Goal: Task Accomplishment & Management: Manage account settings

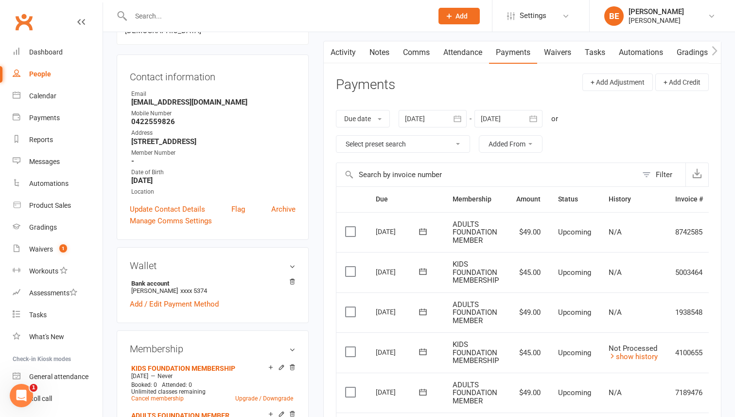
click at [40, 74] on div "People" at bounding box center [40, 74] width 22 height 8
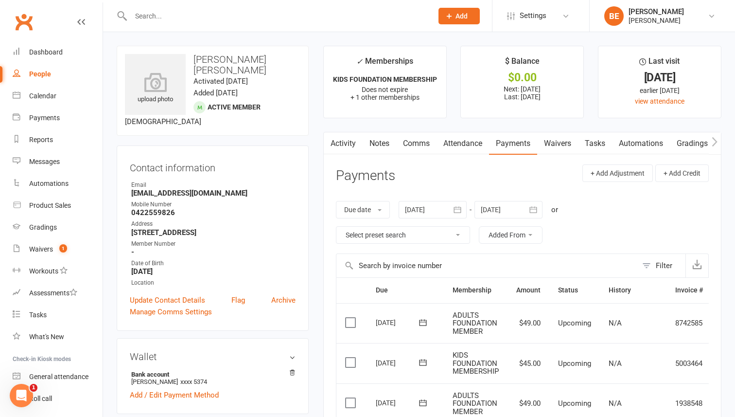
select select "50"
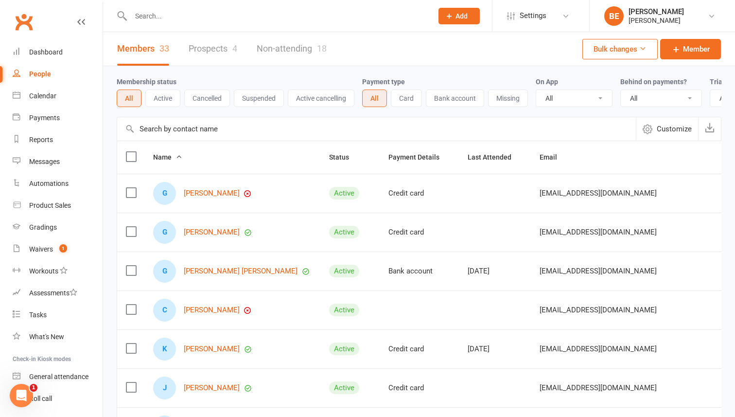
click at [212, 46] on link "Prospects 4" at bounding box center [213, 49] width 49 height 34
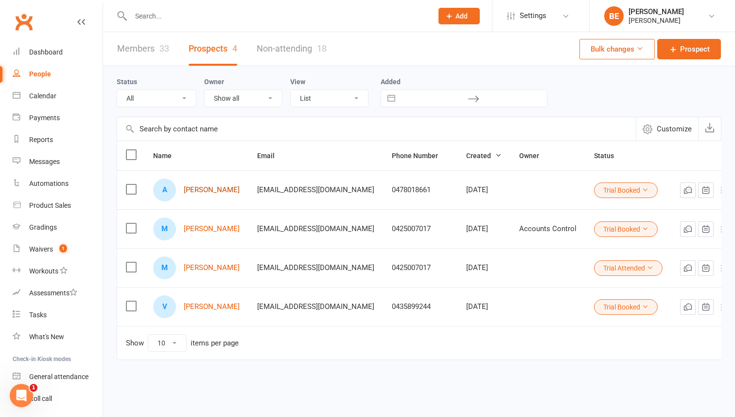
click at [195, 192] on link "[PERSON_NAME]" at bounding box center [212, 190] width 56 height 8
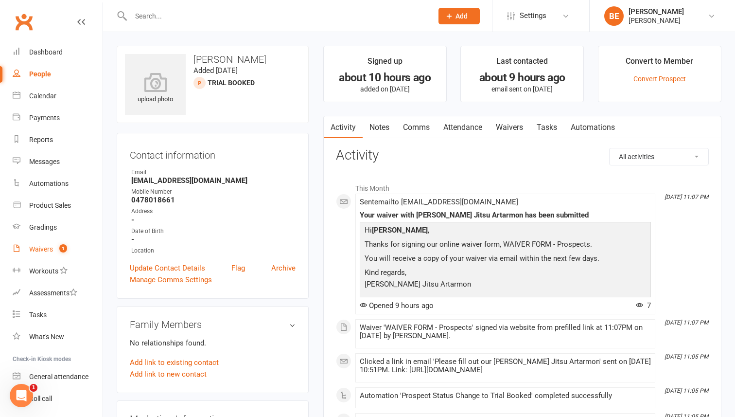
click at [47, 256] on link "Waivers 1" at bounding box center [58, 249] width 90 height 22
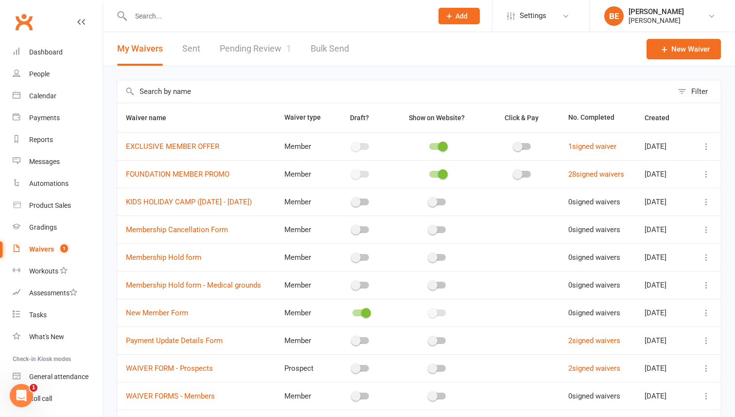
click at [247, 50] on link "Pending Review 1" at bounding box center [255, 49] width 71 height 34
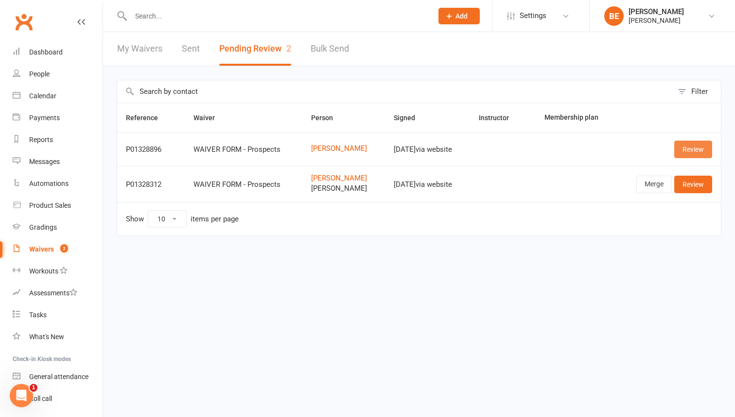
click at [691, 151] on link "Review" at bounding box center [693, 150] width 38 height 18
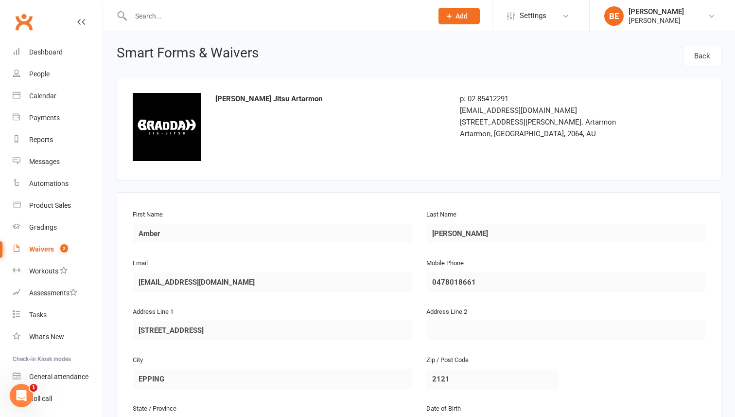
click at [44, 250] on div "Waivers" at bounding box center [41, 249] width 25 height 8
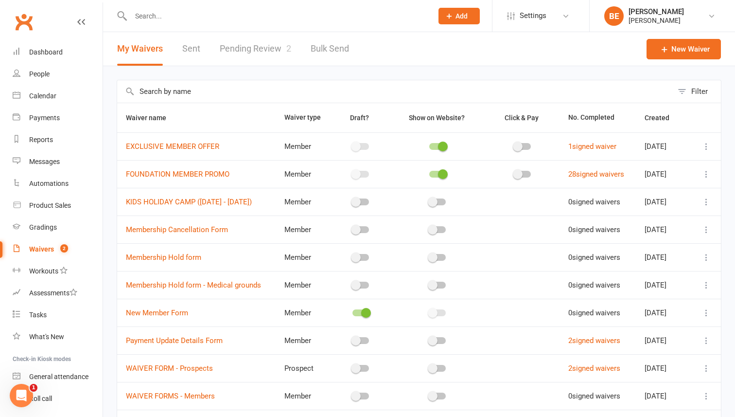
click at [267, 49] on link "Pending Review 2" at bounding box center [255, 49] width 71 height 34
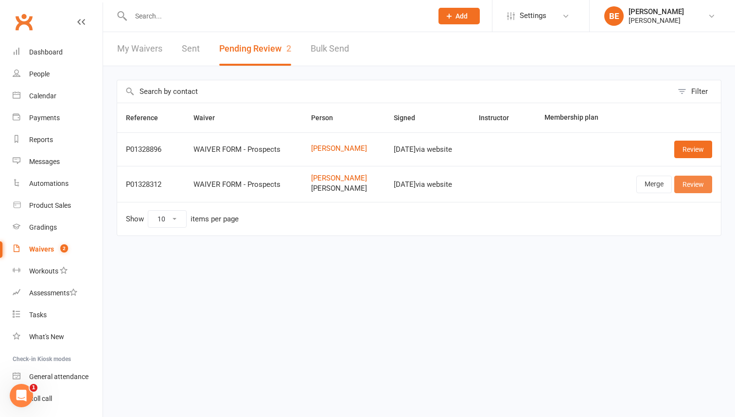
click at [698, 185] on link "Review" at bounding box center [693, 185] width 38 height 18
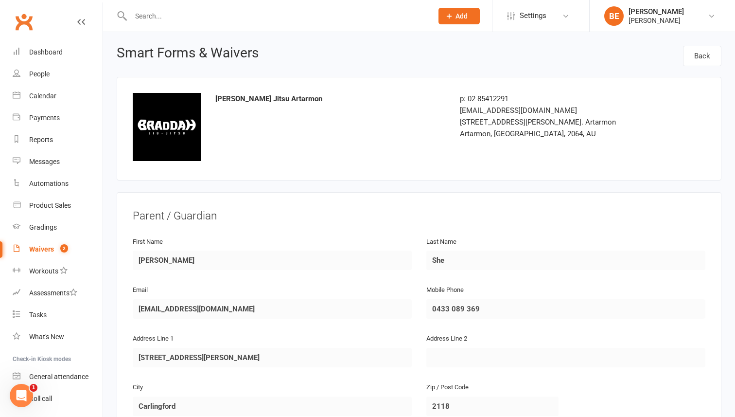
click at [45, 247] on div "Waivers" at bounding box center [41, 249] width 25 height 8
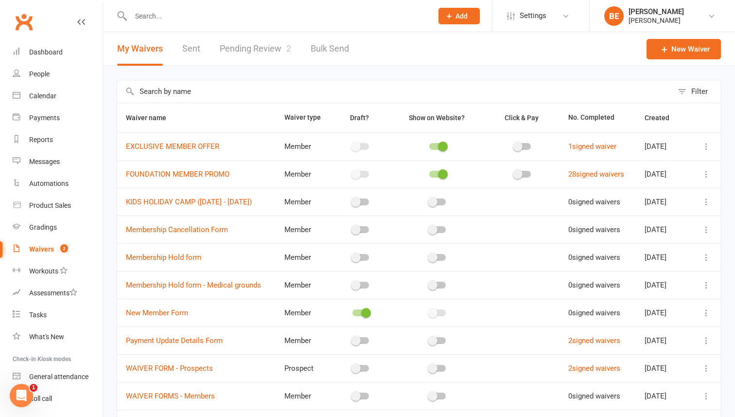
click at [273, 49] on link "Pending Review 2" at bounding box center [255, 49] width 71 height 34
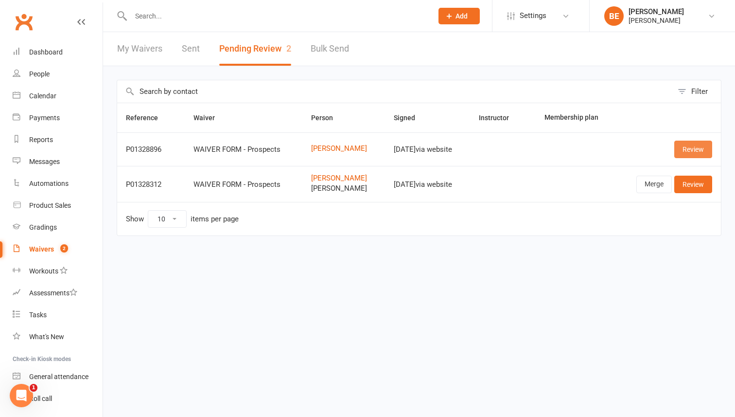
click at [693, 146] on link "Review" at bounding box center [693, 150] width 38 height 18
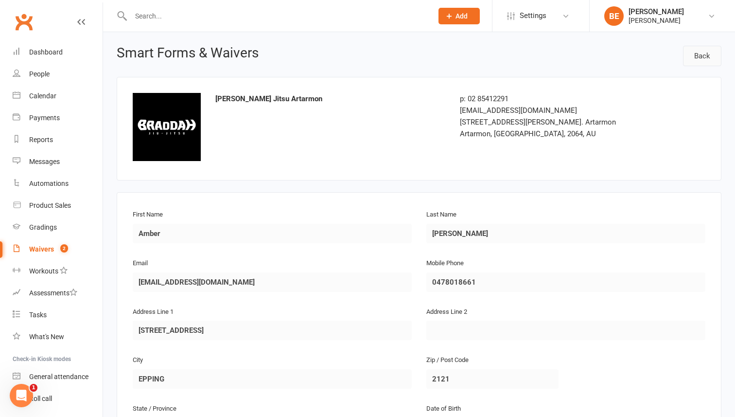
click at [701, 57] on link "Back" at bounding box center [702, 56] width 38 height 20
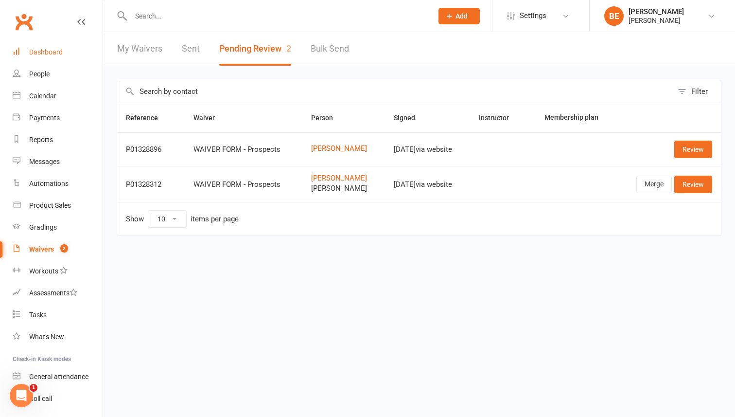
click at [44, 51] on div "Dashboard" at bounding box center [46, 52] width 34 height 8
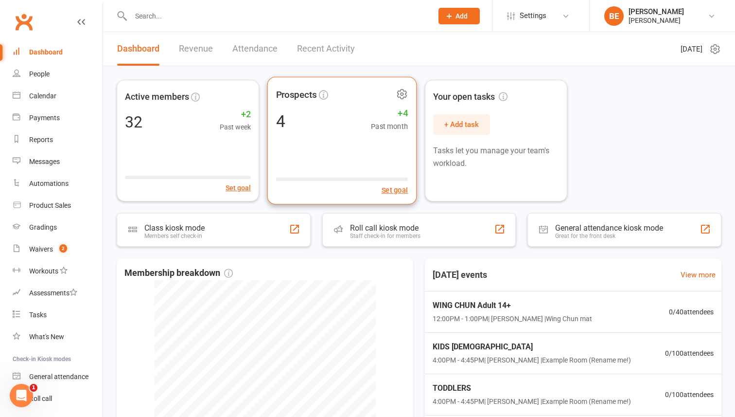
click at [289, 124] on div "4 +4 Past month" at bounding box center [342, 121] width 132 height 22
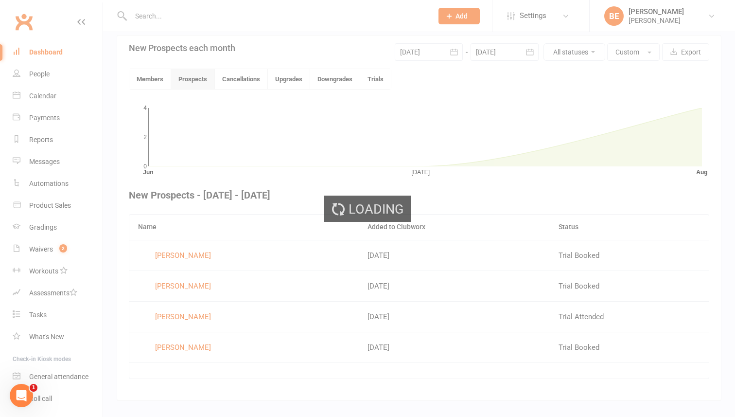
scroll to position [231, 0]
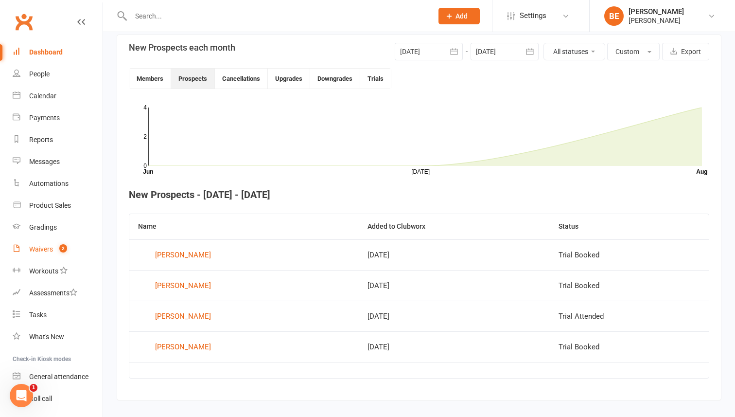
click at [43, 246] on div "Waivers" at bounding box center [41, 249] width 24 height 8
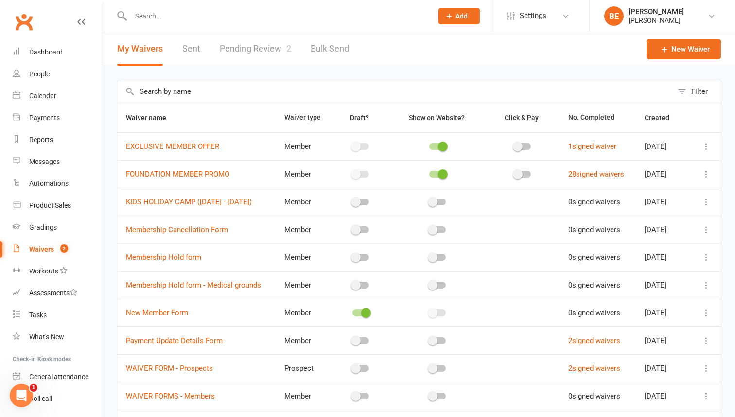
click at [256, 45] on link "Pending Review 2" at bounding box center [255, 49] width 71 height 34
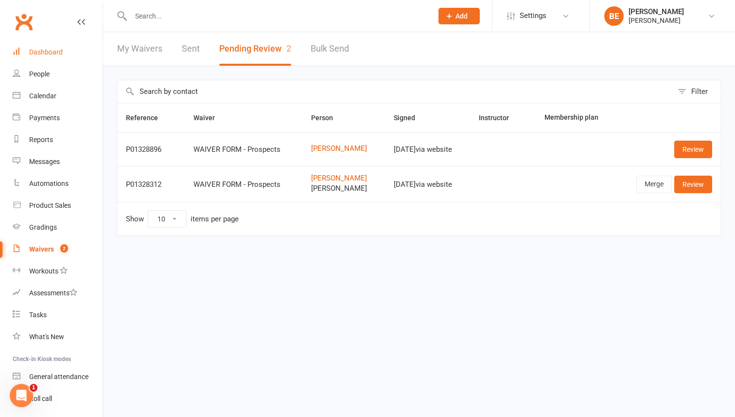
click at [41, 47] on link "Dashboard" at bounding box center [58, 52] width 90 height 22
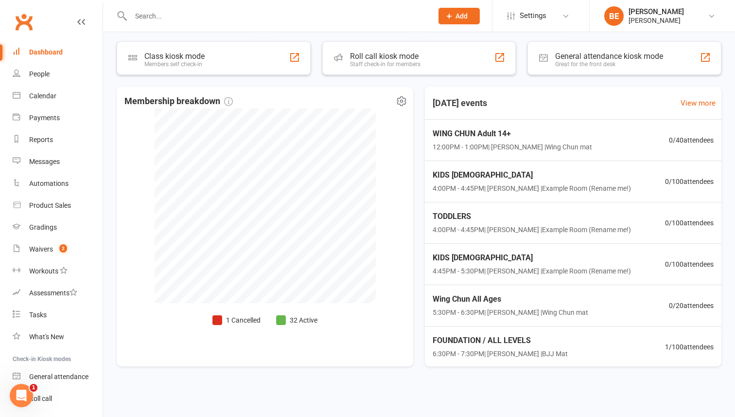
scroll to position [172, 0]
click at [513, 340] on span "FOUNDATION / ALL LEVELS" at bounding box center [499, 339] width 138 height 13
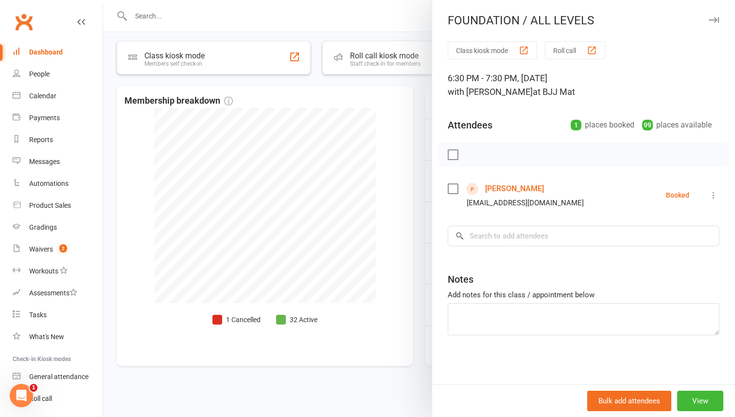
click at [502, 191] on link "[PERSON_NAME]" at bounding box center [514, 189] width 59 height 16
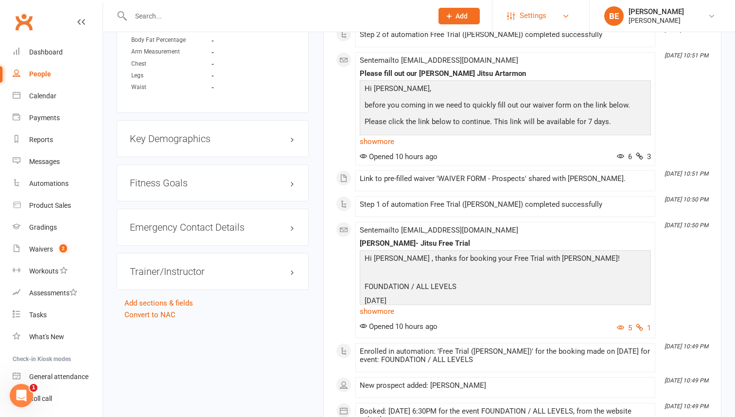
scroll to position [597, 0]
